Goal: Information Seeking & Learning: Learn about a topic

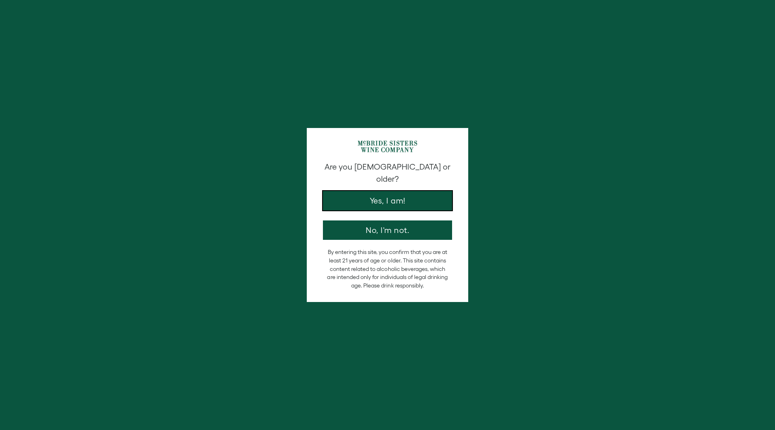
click at [409, 192] on button "Yes, I am!" at bounding box center [387, 200] width 129 height 19
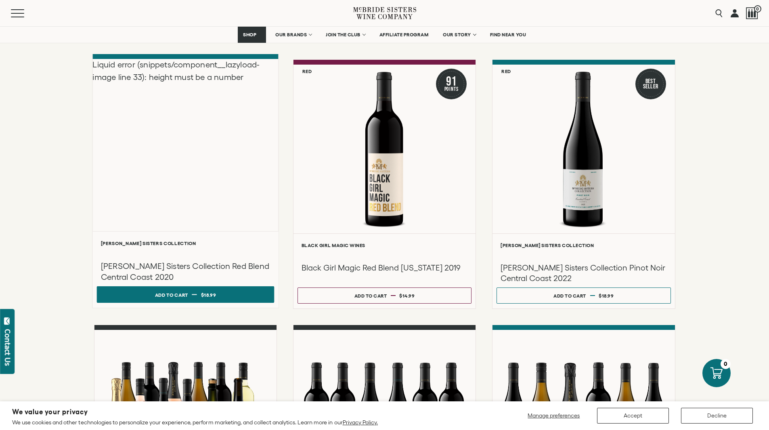
scroll to position [81, 0]
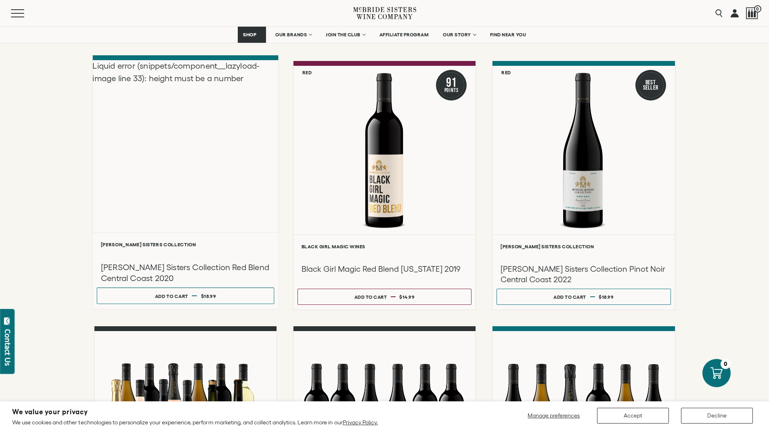
click at [226, 168] on div "Liquid error (snippets/component__lazyload-image line 33): height must be a num…" at bounding box center [185, 146] width 186 height 172
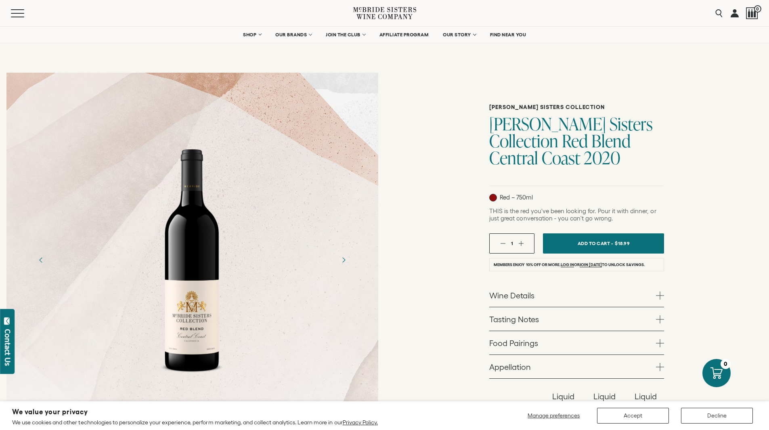
click at [661, 296] on span at bounding box center [660, 295] width 8 height 8
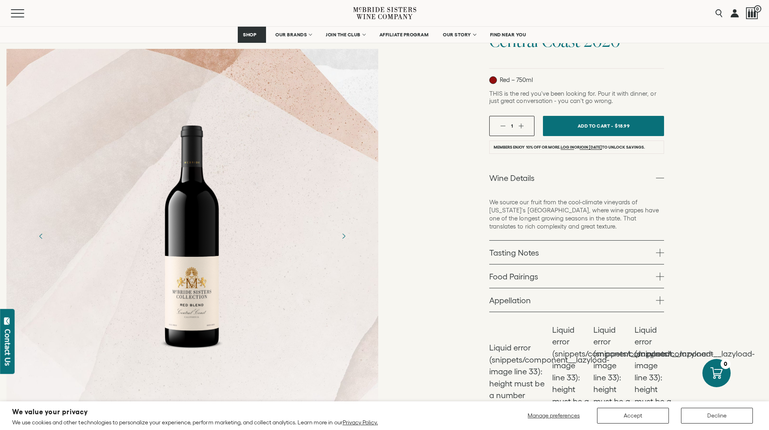
scroll to position [121, 0]
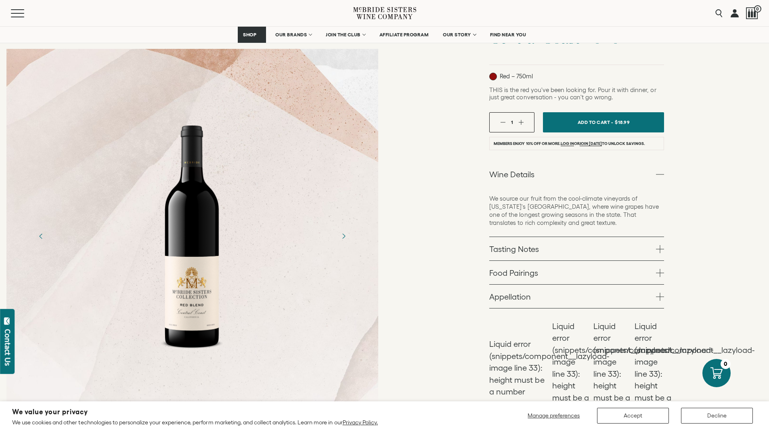
click at [655, 247] on link "Tasting Notes" at bounding box center [576, 248] width 175 height 23
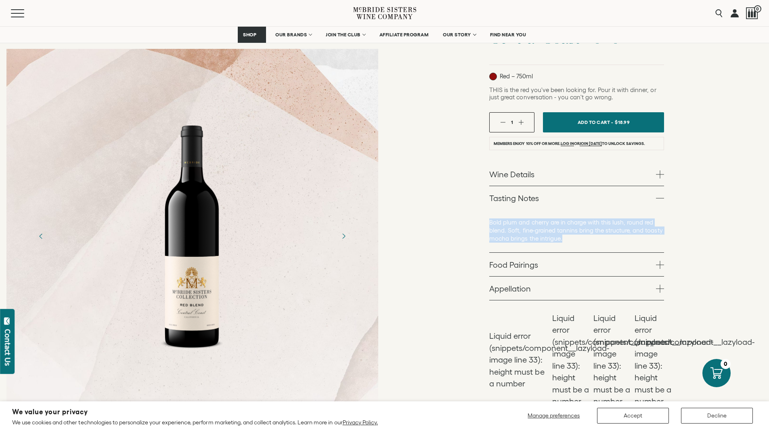
drag, startPoint x: 569, startPoint y: 238, endPoint x: 489, endPoint y: 221, distance: 82.6
click at [489, 221] on div "[PERSON_NAME] Sisters Collection [PERSON_NAME] Sisters Collection Red Blend Cen…" at bounding box center [577, 193] width 385 height 497
copy p "Bold plum and cherry are in charge with this lush, round red blend. Soft, fine-…"
click at [657, 198] on span at bounding box center [660, 198] width 8 height 8
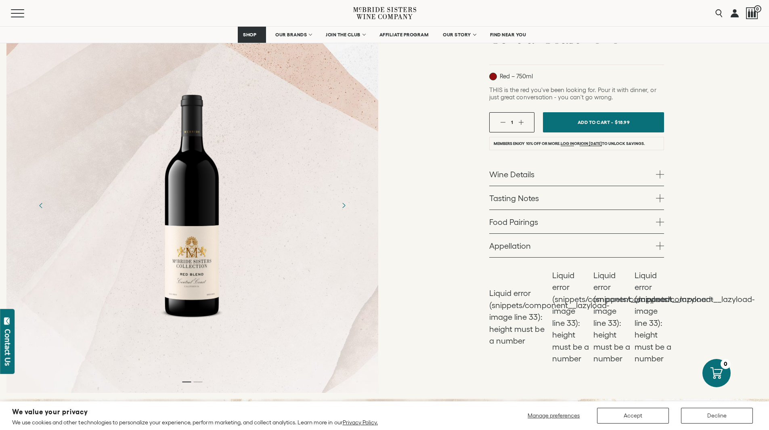
click at [662, 248] on span at bounding box center [660, 246] width 8 height 8
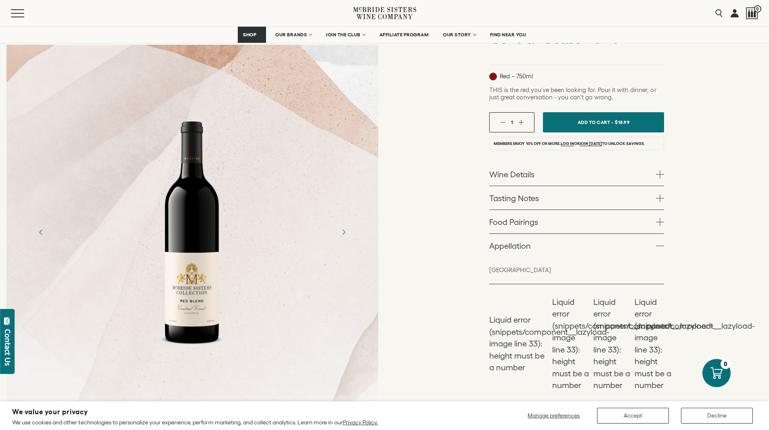
click at [661, 176] on span at bounding box center [660, 174] width 8 height 8
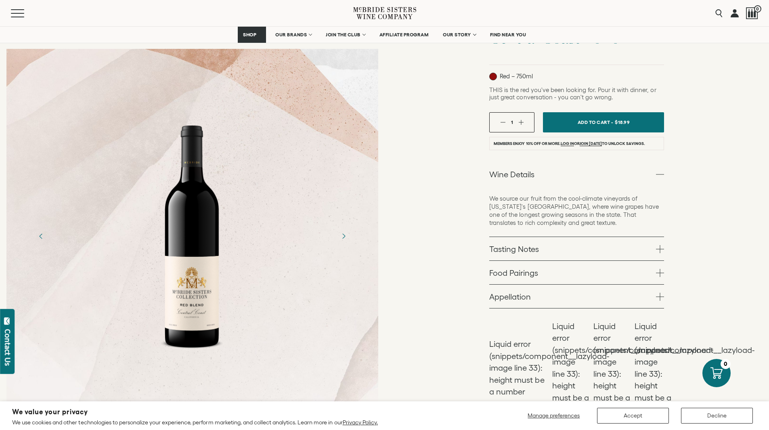
click at [661, 176] on span at bounding box center [660, 174] width 8 height 8
